Goal: Register for event/course

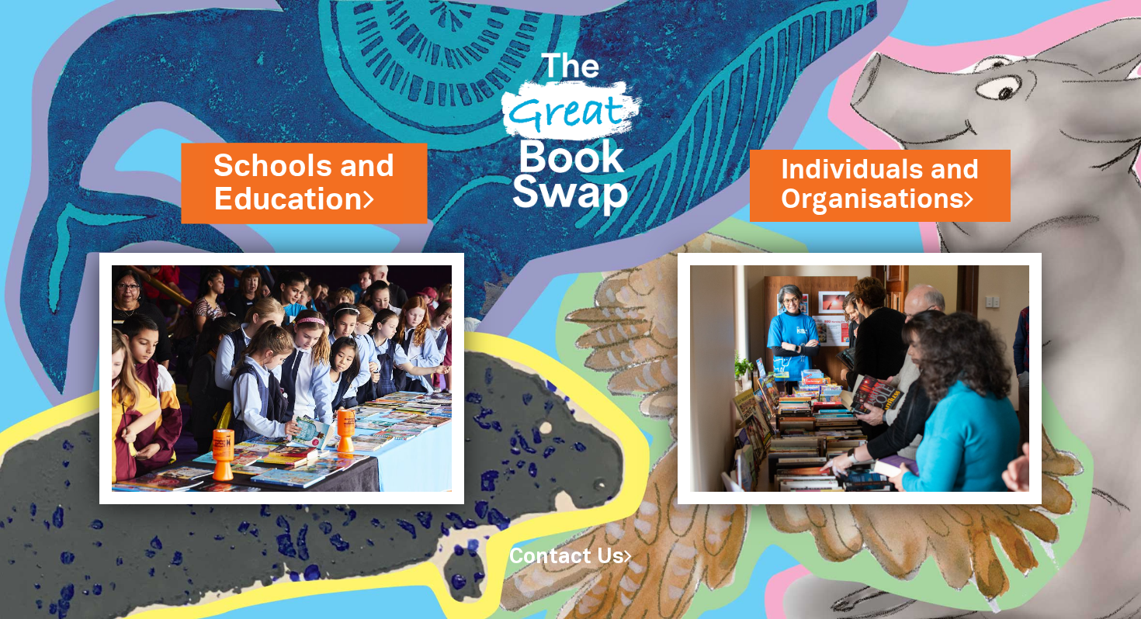
click at [311, 193] on link "Schools and Education" at bounding box center [303, 184] width 181 height 76
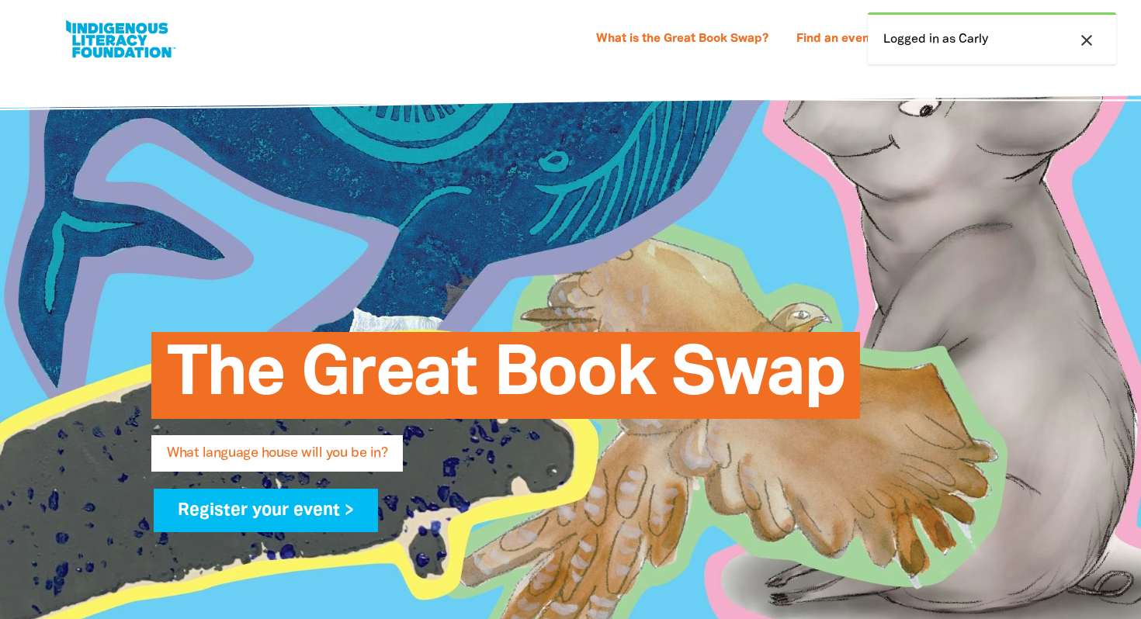
select select "primary-school"
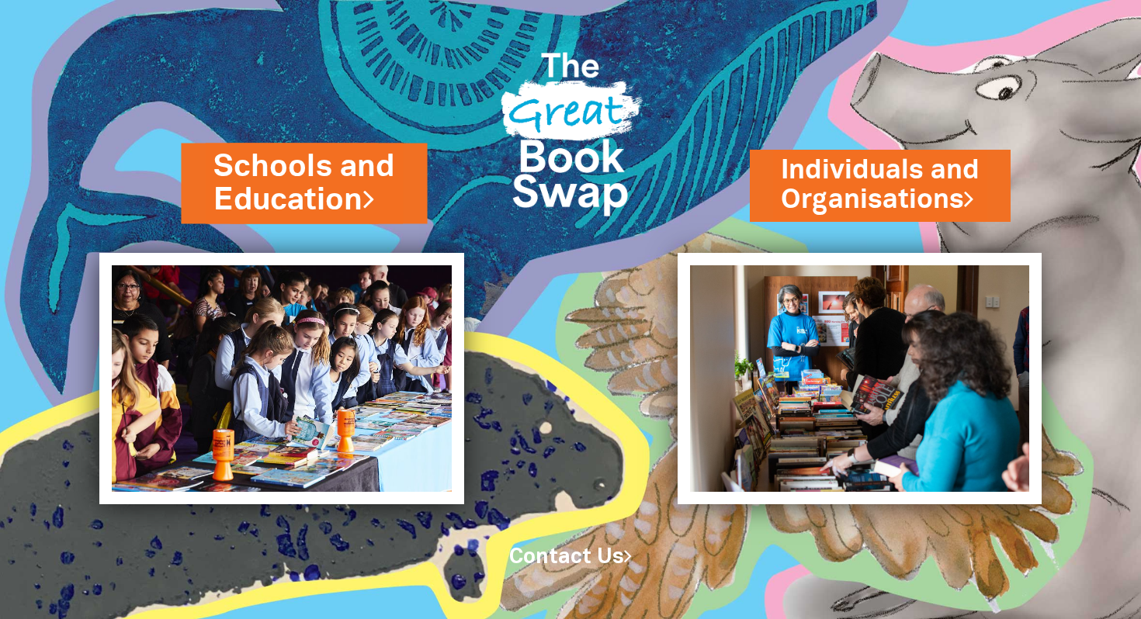
click at [374, 195] on icon at bounding box center [368, 197] width 12 height 31
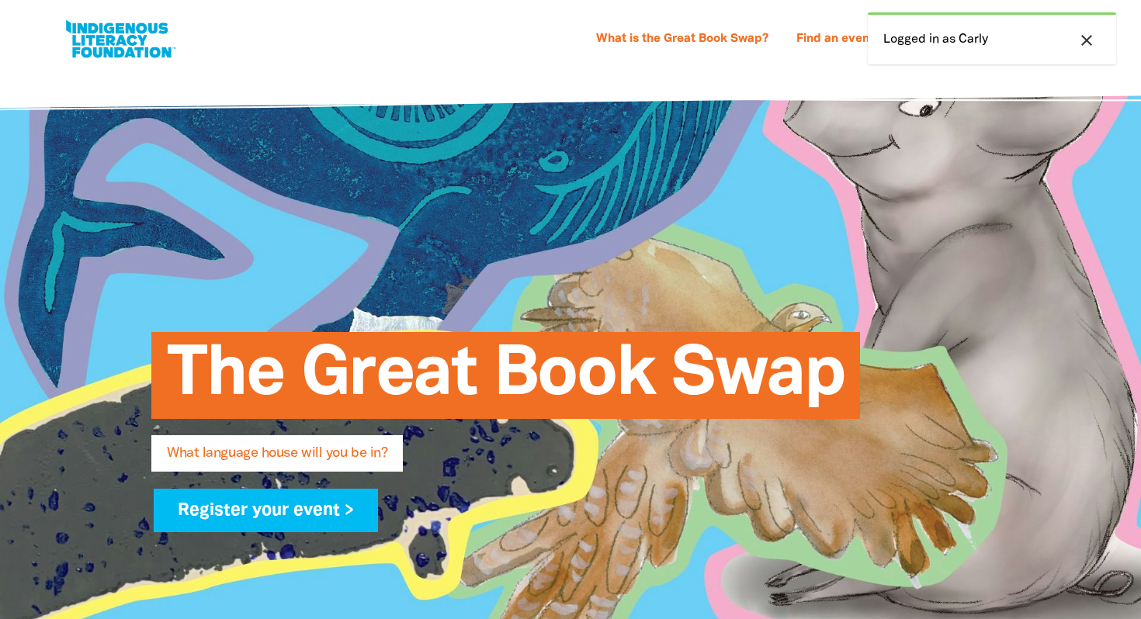
select select "primary-school"
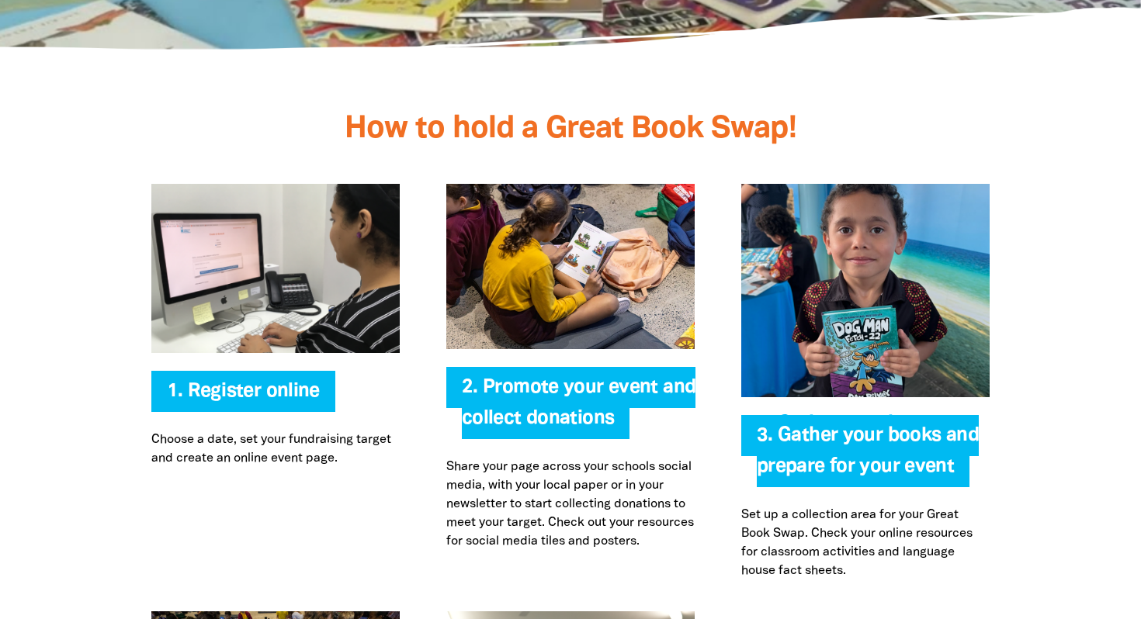
scroll to position [3207, 0]
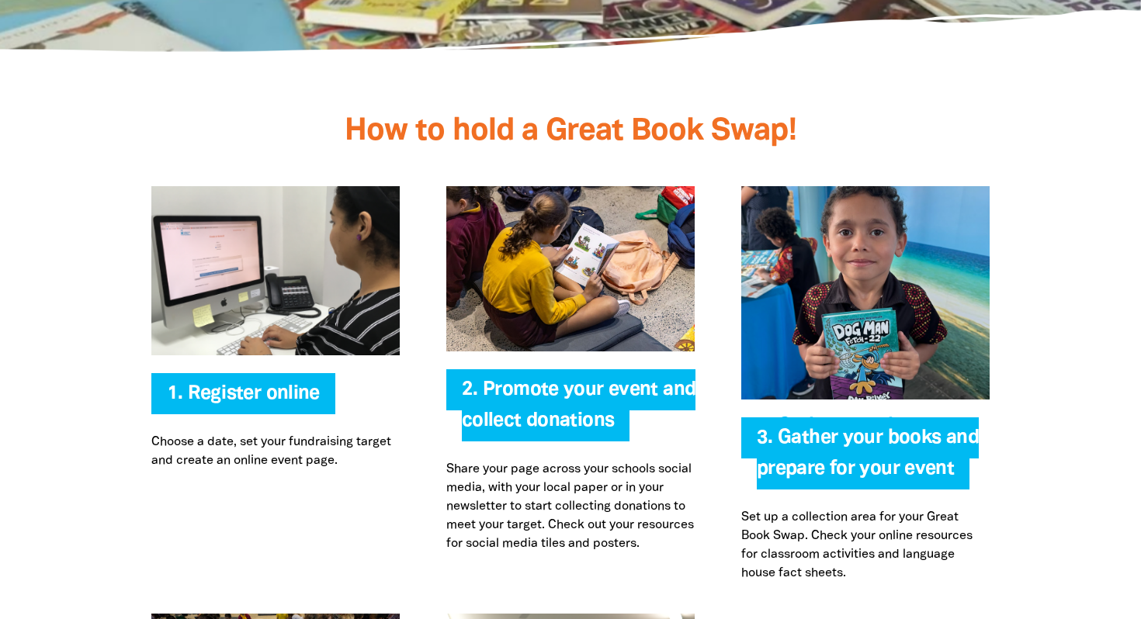
click at [859, 262] on img at bounding box center [865, 292] width 248 height 213
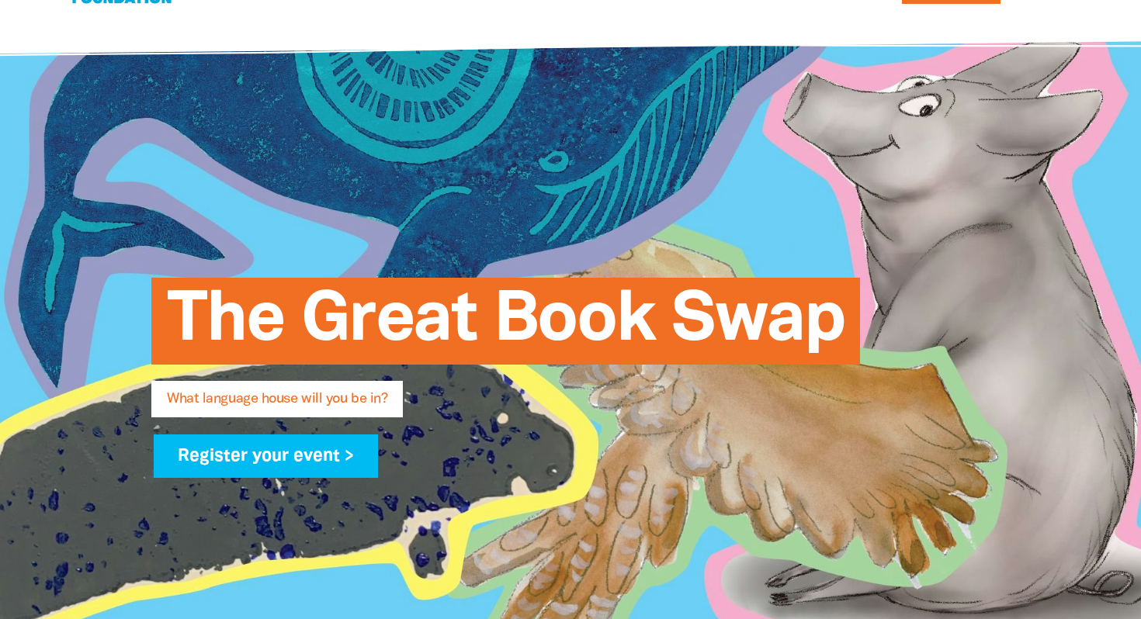
scroll to position [0, 0]
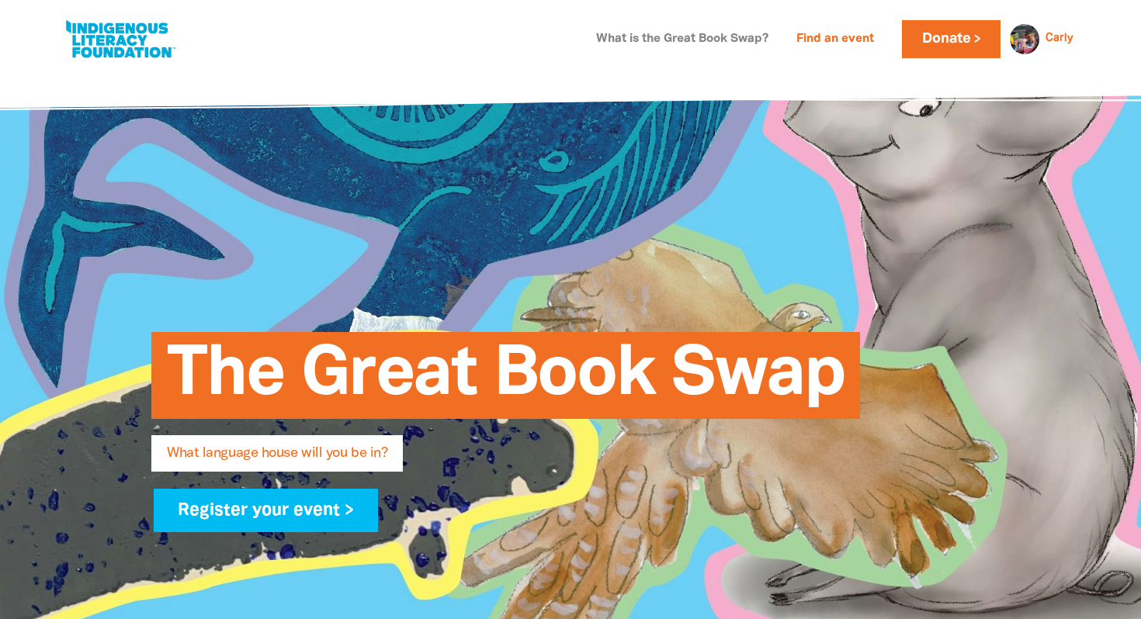
click at [644, 34] on link "What is the Great Book Swap?" at bounding box center [682, 39] width 191 height 25
